Goal: Navigation & Orientation: Go to known website

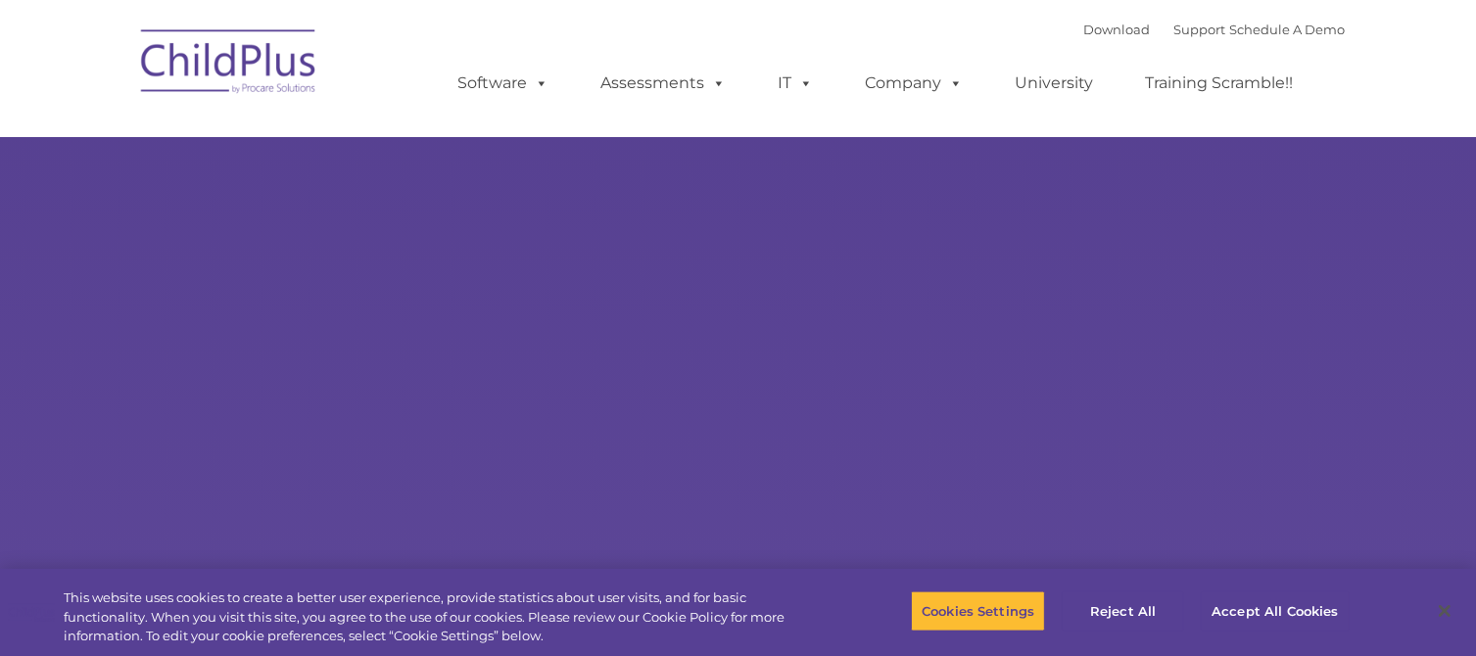
select select "MEDIUM"
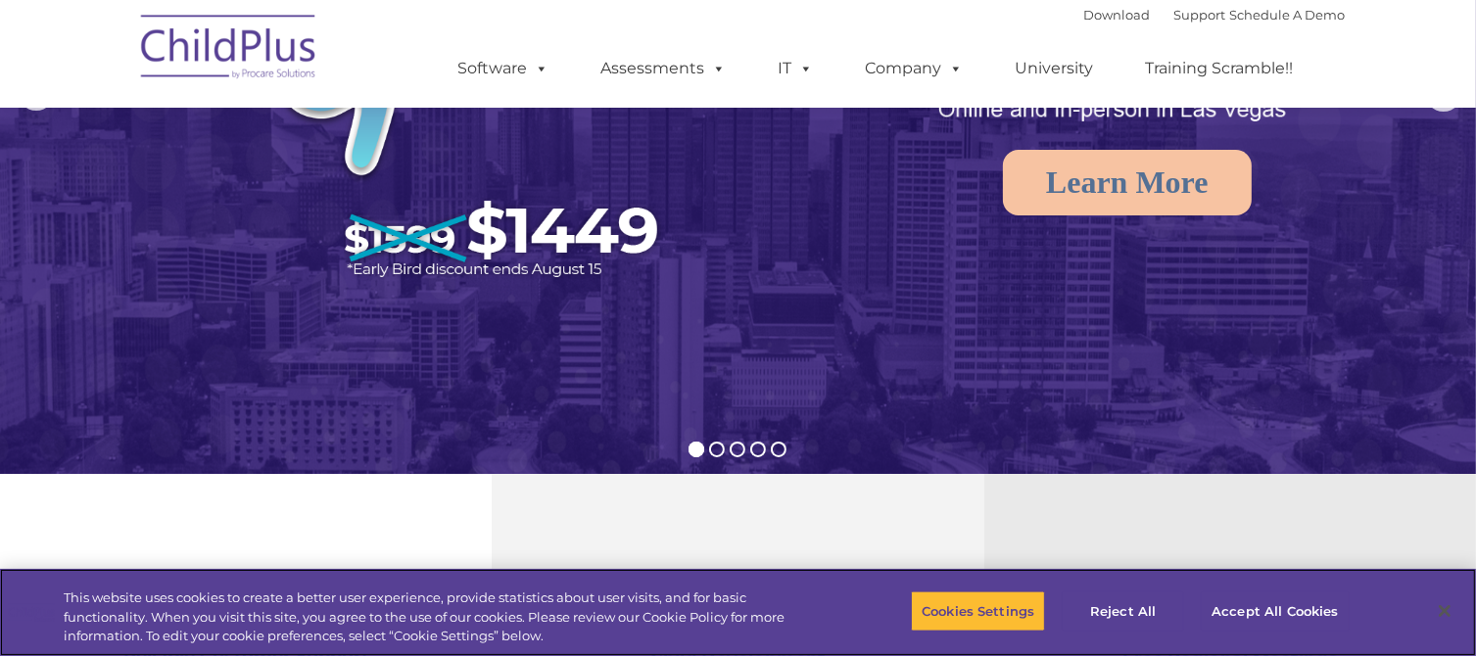
scroll to position [337, 0]
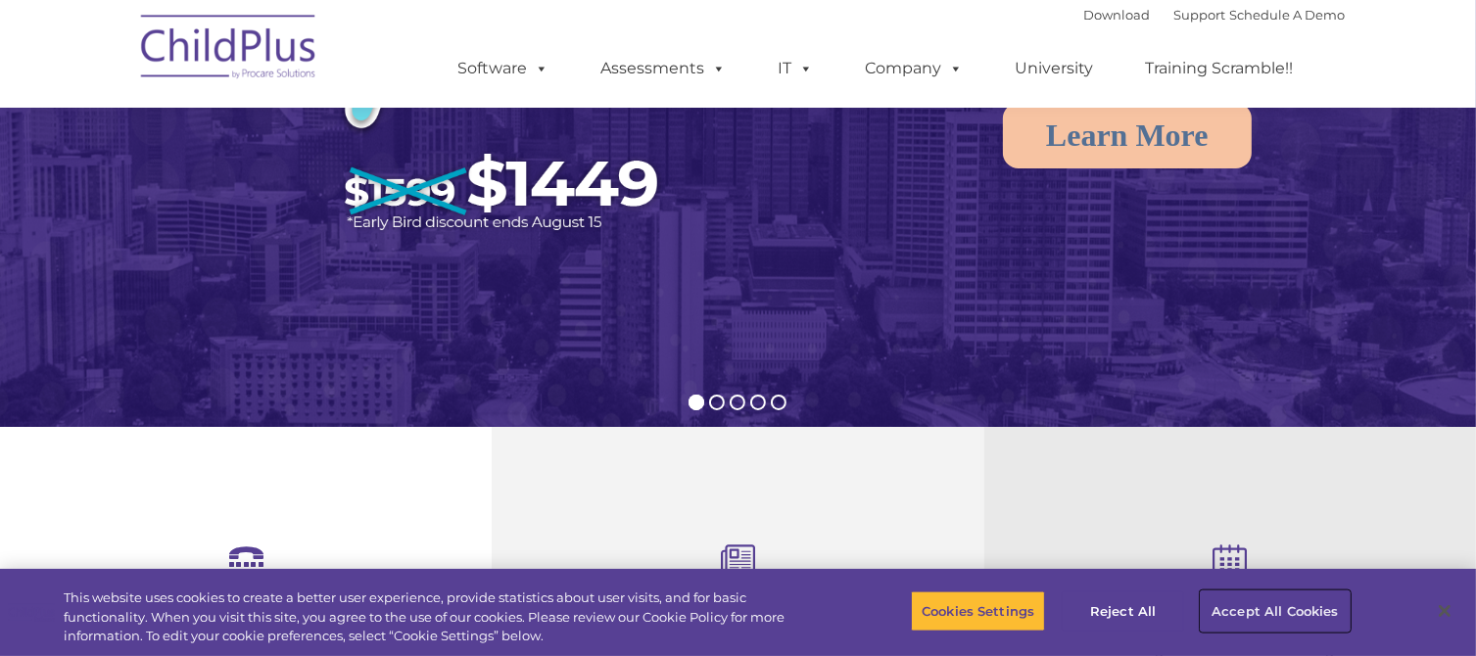
click at [1248, 612] on button "Accept All Cookies" at bounding box center [1274, 610] width 148 height 41
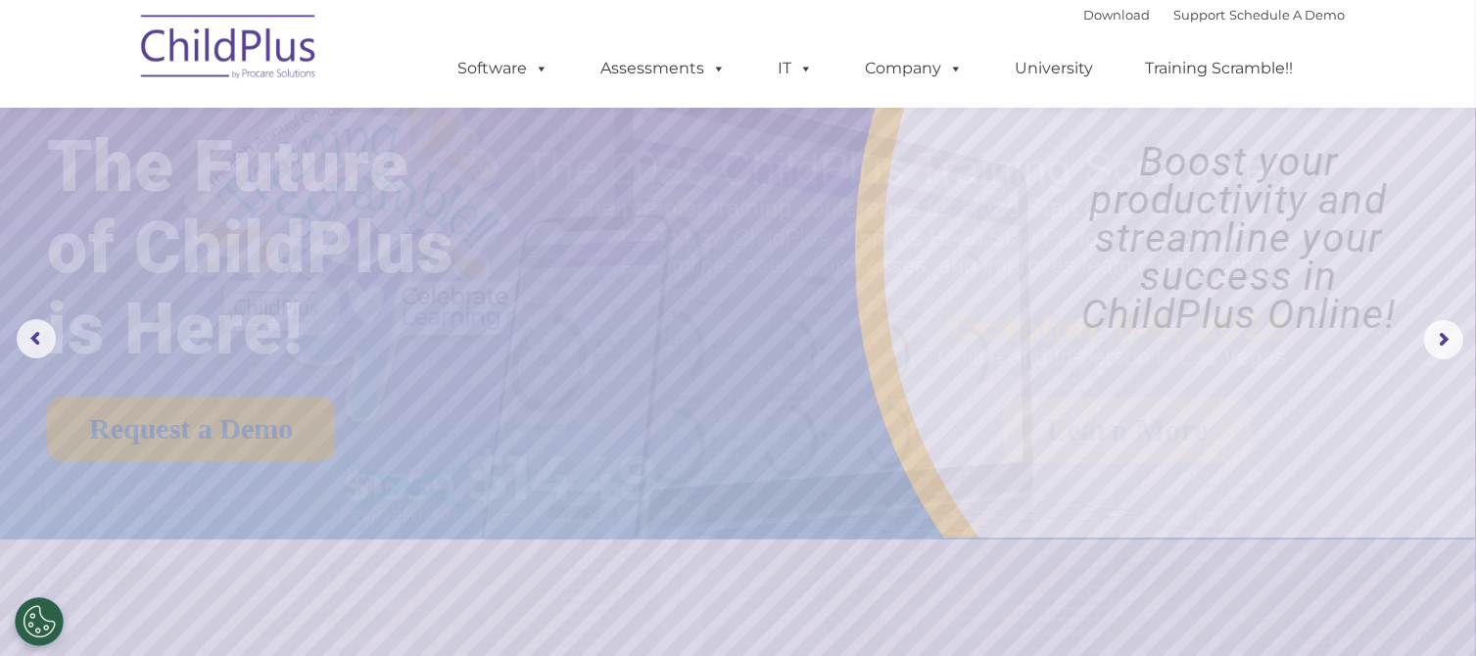
scroll to position [0, 0]
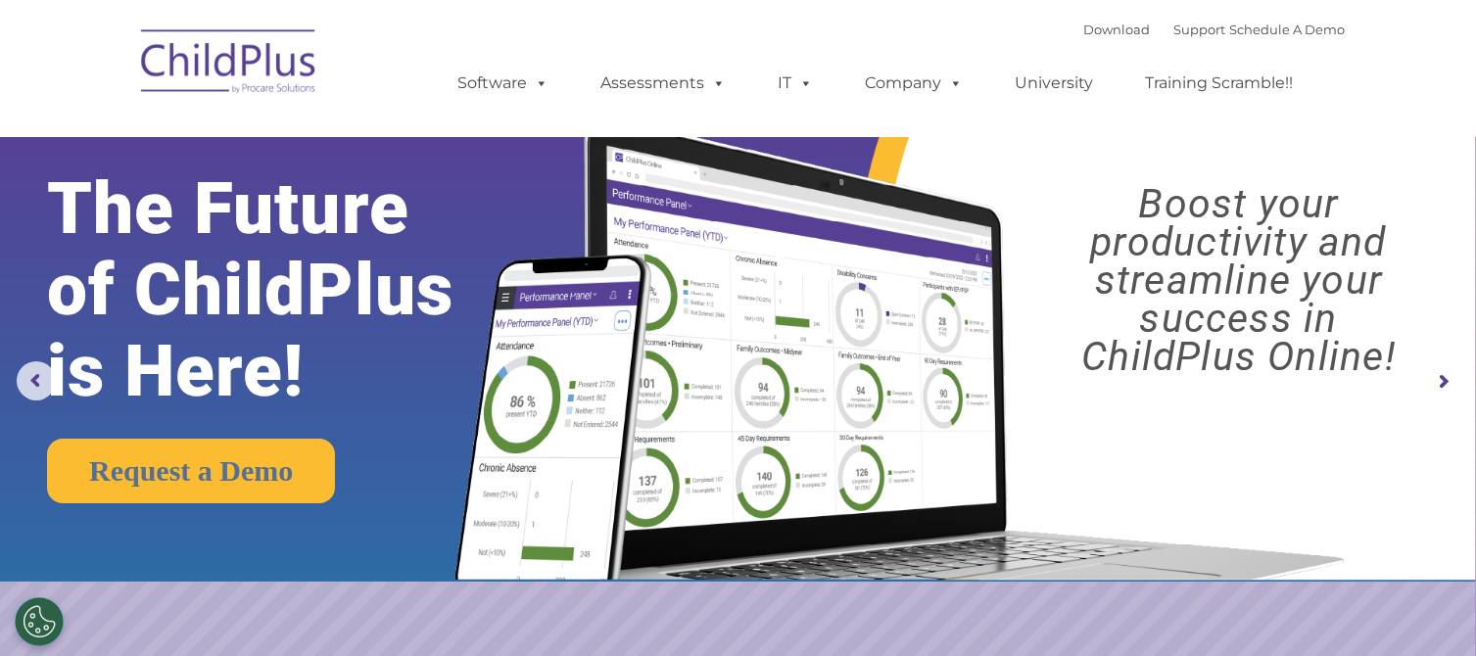
click at [212, 73] on img at bounding box center [229, 65] width 196 height 98
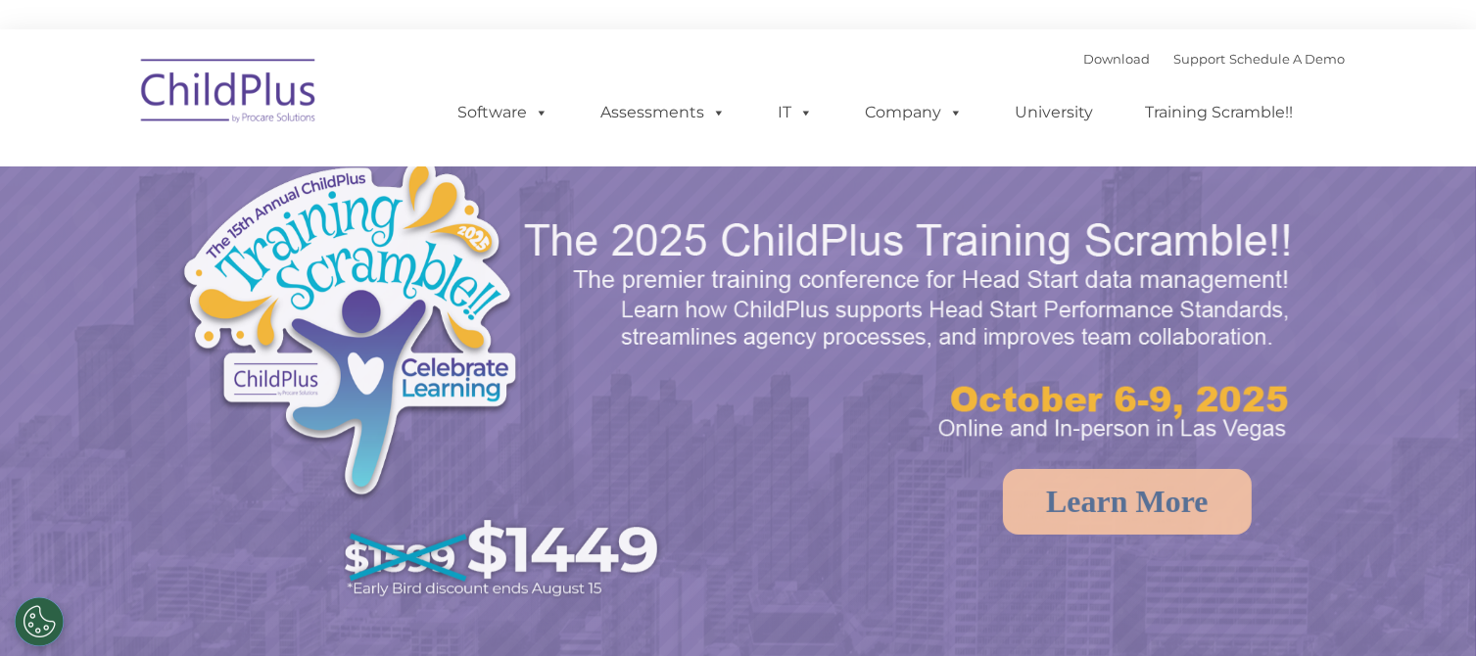
select select "MEDIUM"
